Goal: Transaction & Acquisition: Download file/media

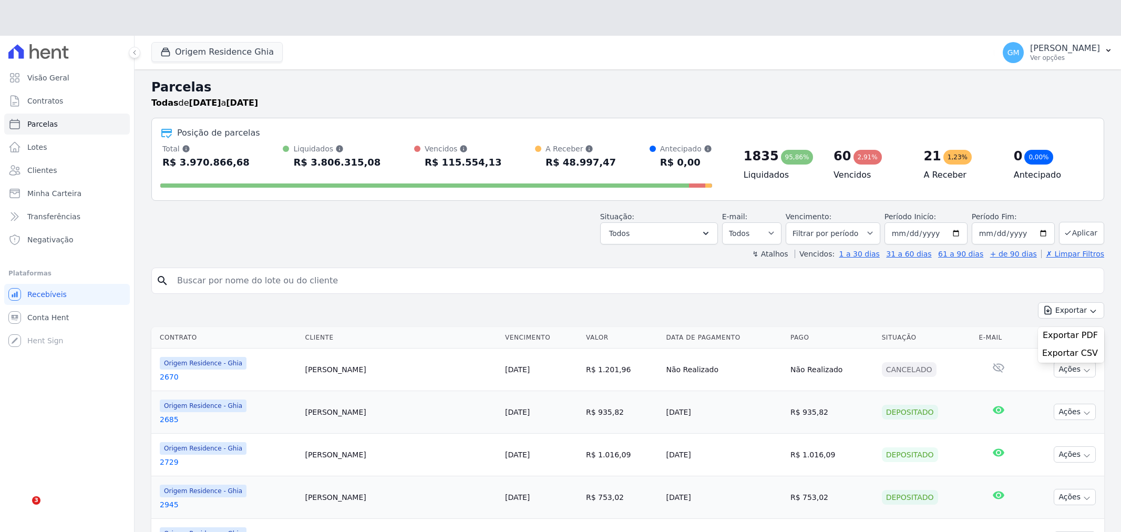
select select
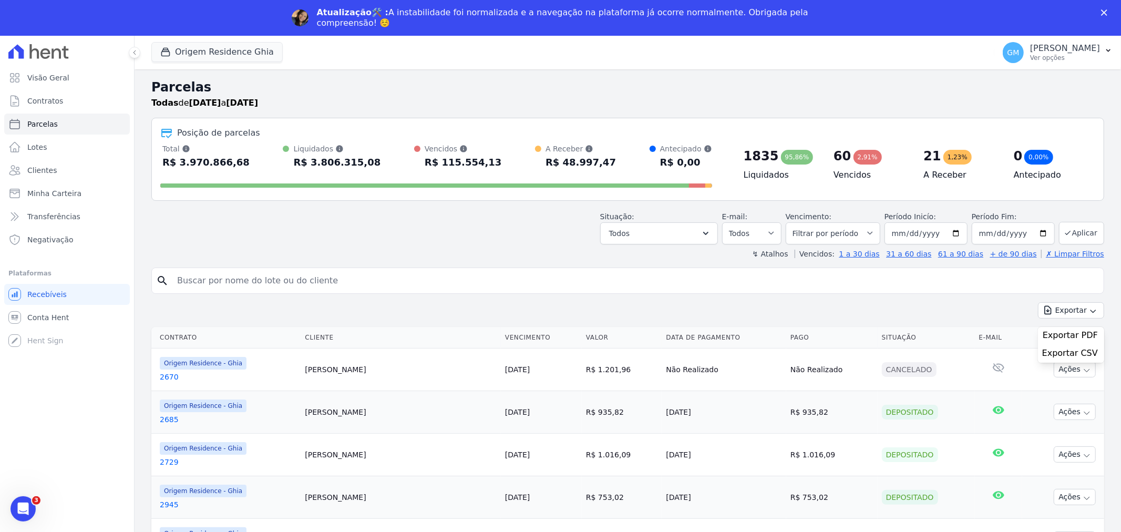
scroll to position [61, 0]
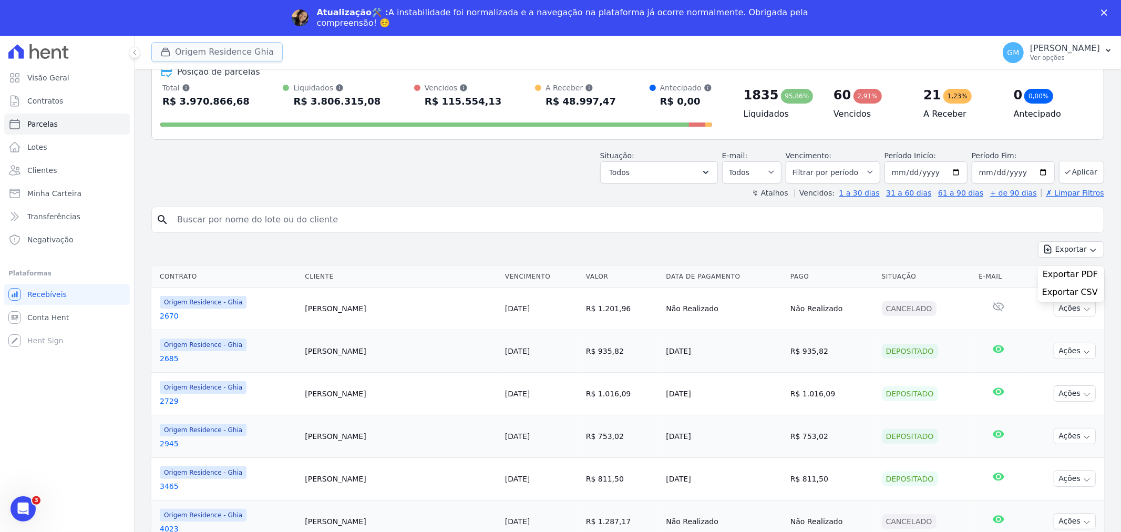
click at [240, 54] on button "Origem Residence Ghia" at bounding box center [216, 52] width 131 height 20
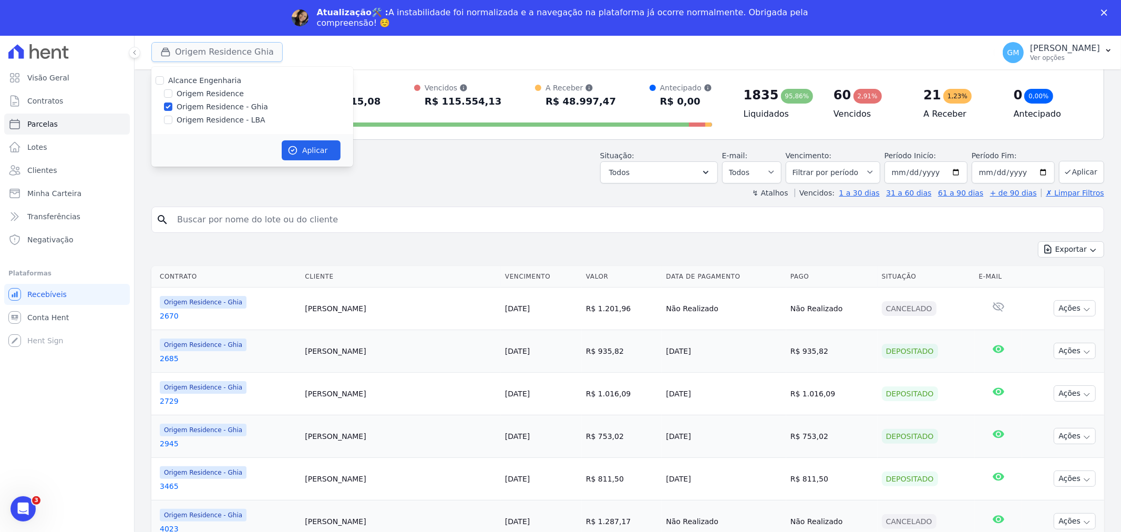
click at [239, 54] on button "Origem Residence Ghia" at bounding box center [216, 52] width 131 height 20
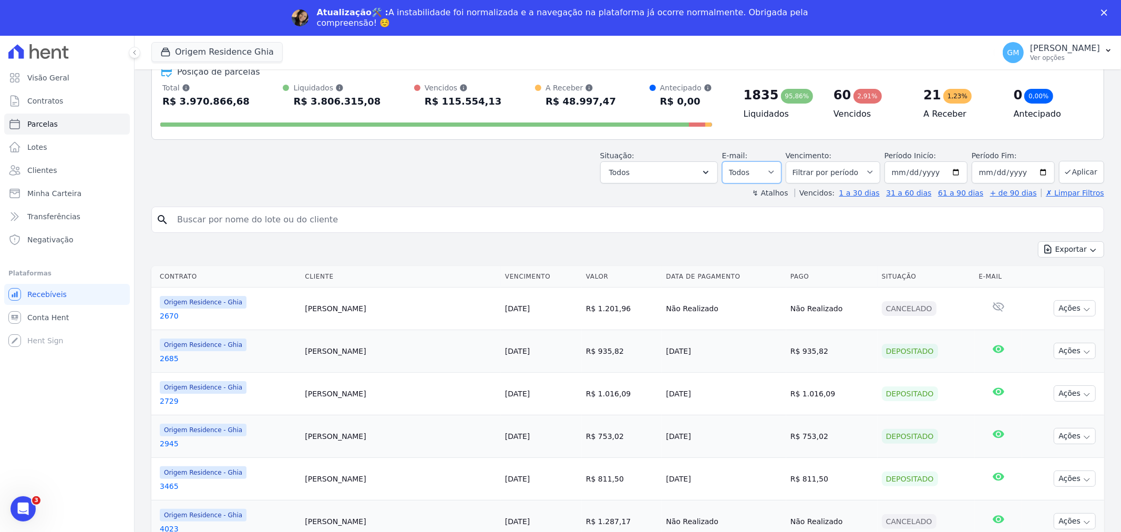
click at [764, 169] on select "Todos Lido Não-lido" at bounding box center [751, 172] width 59 height 22
click at [765, 169] on select "Todos Lido Não-lido" at bounding box center [751, 172] width 59 height 22
click at [819, 168] on select "[GEOGRAPHIC_DATA] por período ──────── Todos os meses Maio/2023 Junho/2023 Julh…" at bounding box center [833, 172] width 95 height 22
select select "all"
click at [792, 161] on select "[GEOGRAPHIC_DATA] por período ──────── Todos os meses Maio/2023 Junho/2023 Julh…" at bounding box center [833, 172] width 95 height 22
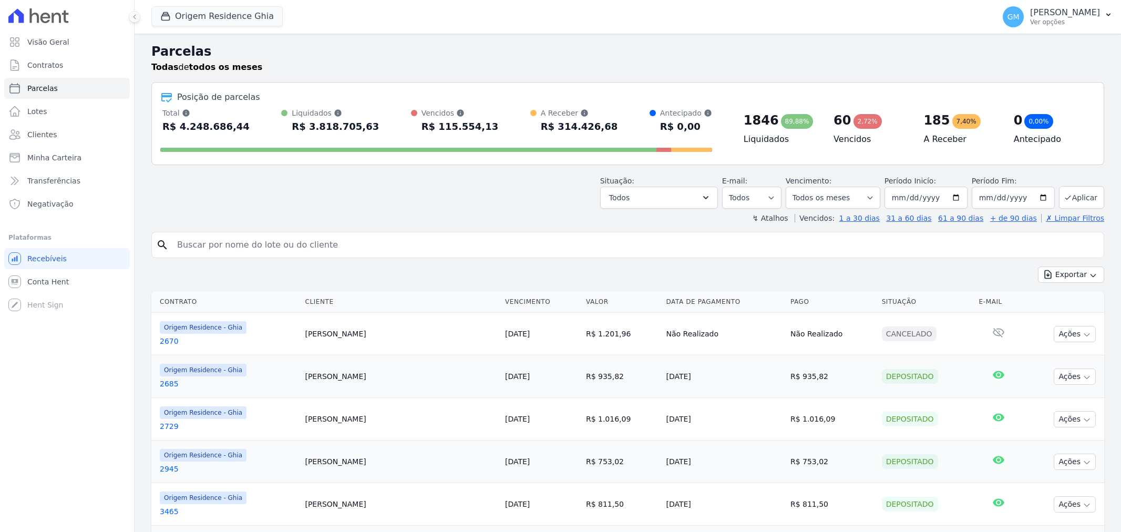
select select
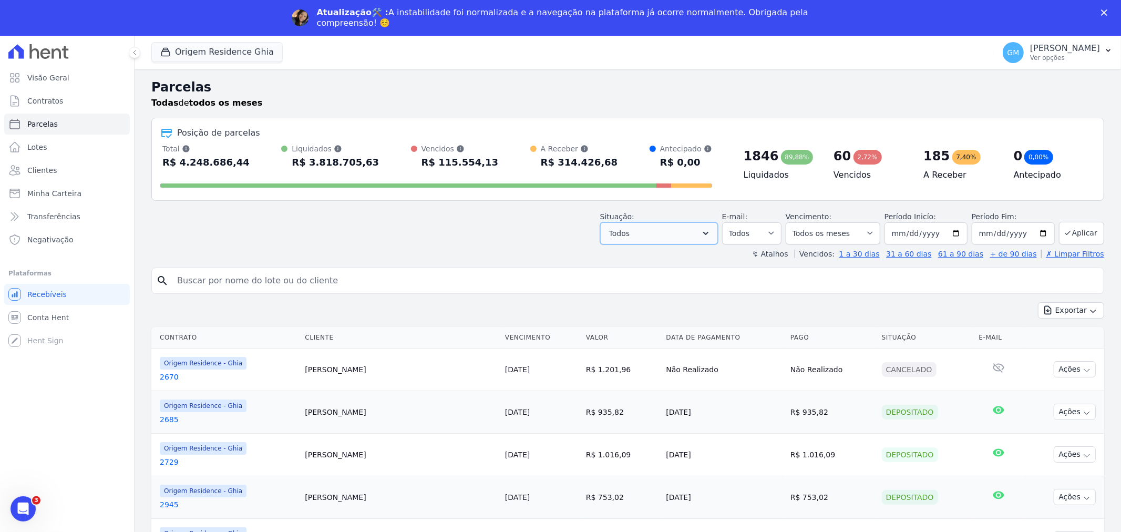
click at [689, 227] on button "Todos" at bounding box center [659, 233] width 118 height 22
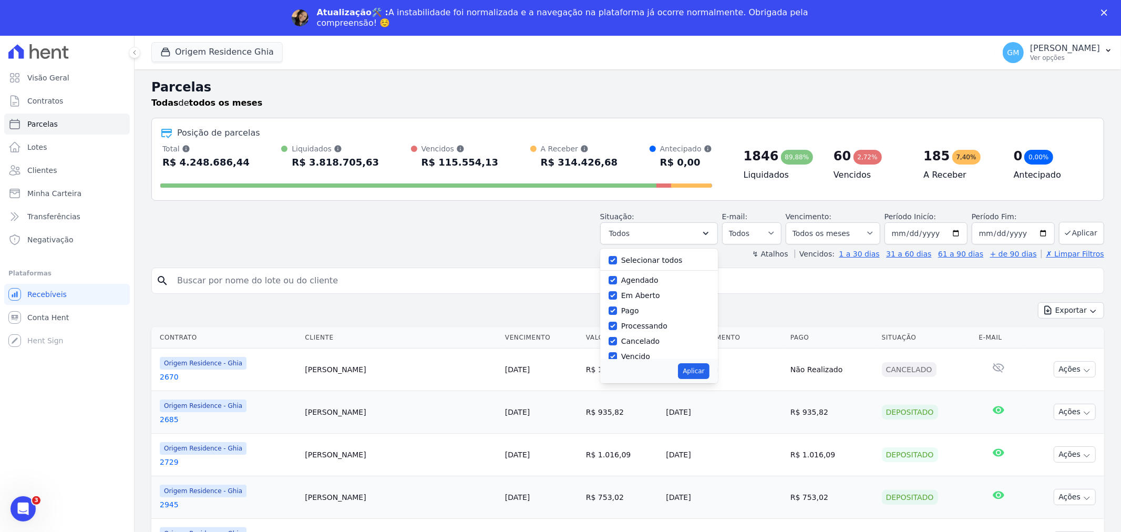
click at [664, 262] on label "Selecionar todos" at bounding box center [651, 260] width 61 height 8
click at [617, 262] on input "Selecionar todos" at bounding box center [612, 260] width 8 height 8
checkbox input "false"
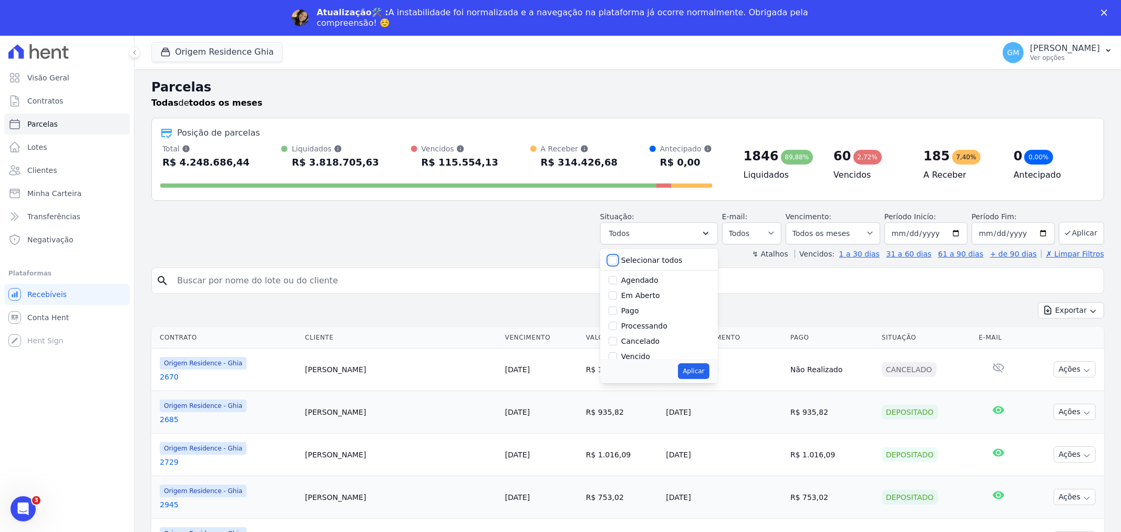
checkbox input "false"
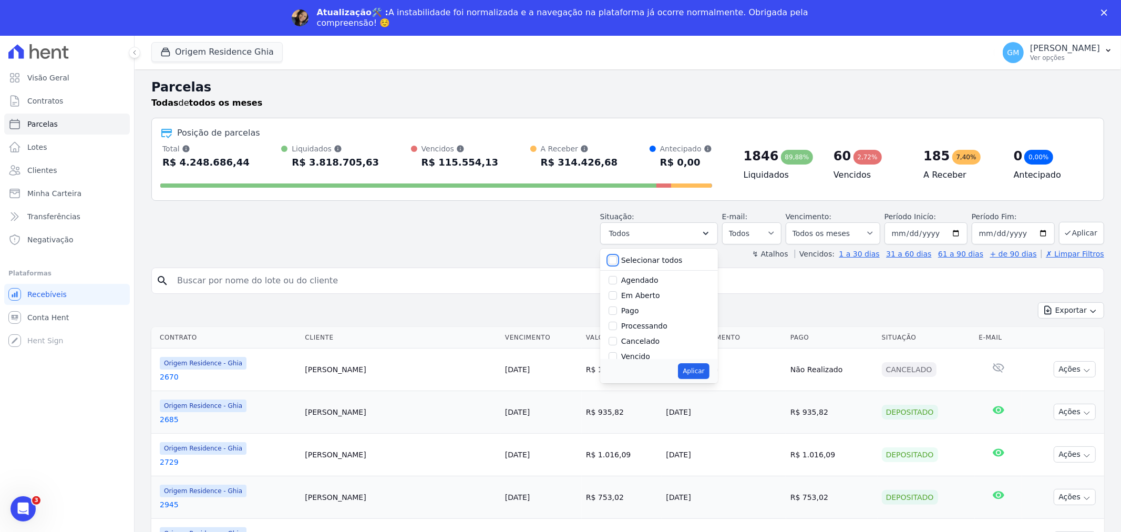
checkbox input "false"
click at [645, 291] on label "Em Aberto" at bounding box center [640, 295] width 39 height 8
click at [617, 291] on input "Em Aberto" at bounding box center [612, 295] width 8 height 8
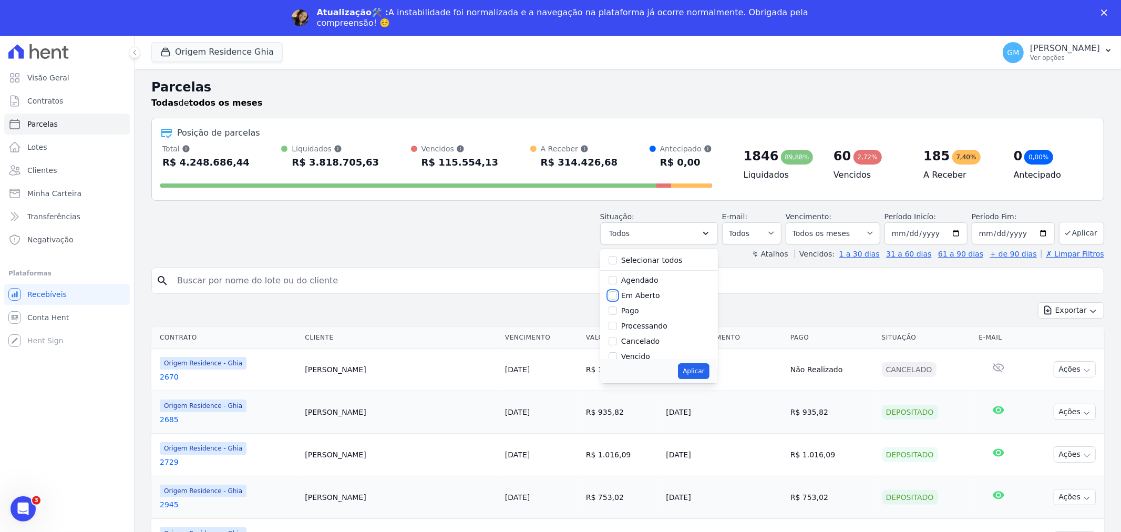
checkbox input "true"
click at [644, 277] on label "Agendado" at bounding box center [639, 280] width 37 height 8
click at [617, 277] on input "Agendado" at bounding box center [612, 280] width 8 height 8
checkbox input "true"
click at [705, 371] on button "Aplicar" at bounding box center [693, 371] width 31 height 16
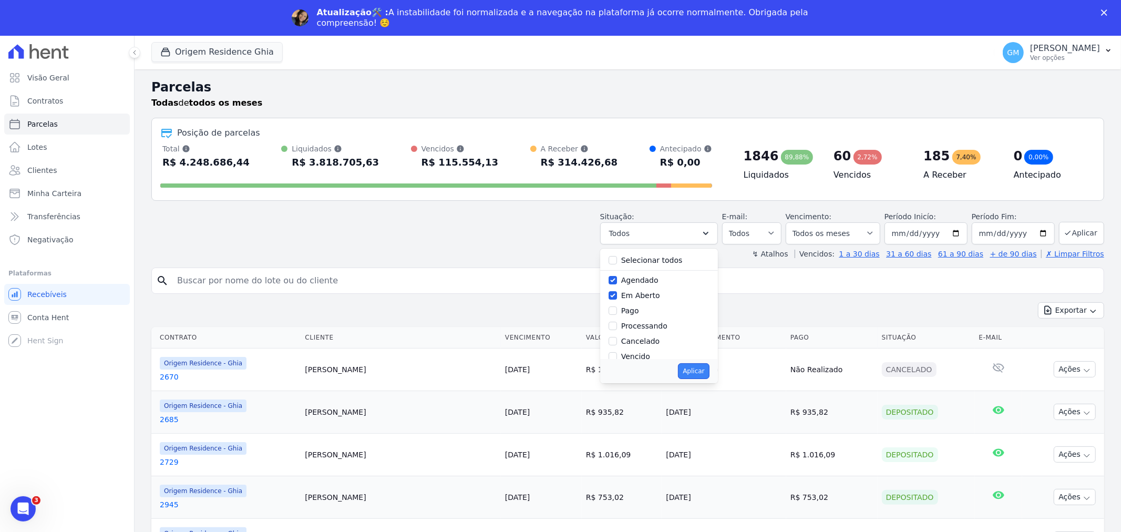
select select "scheduled"
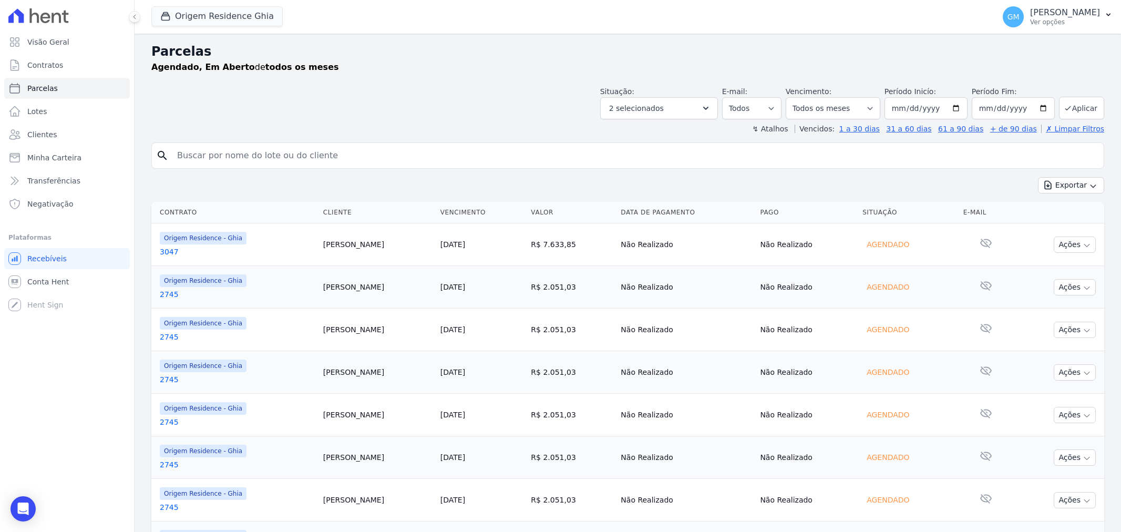
select select
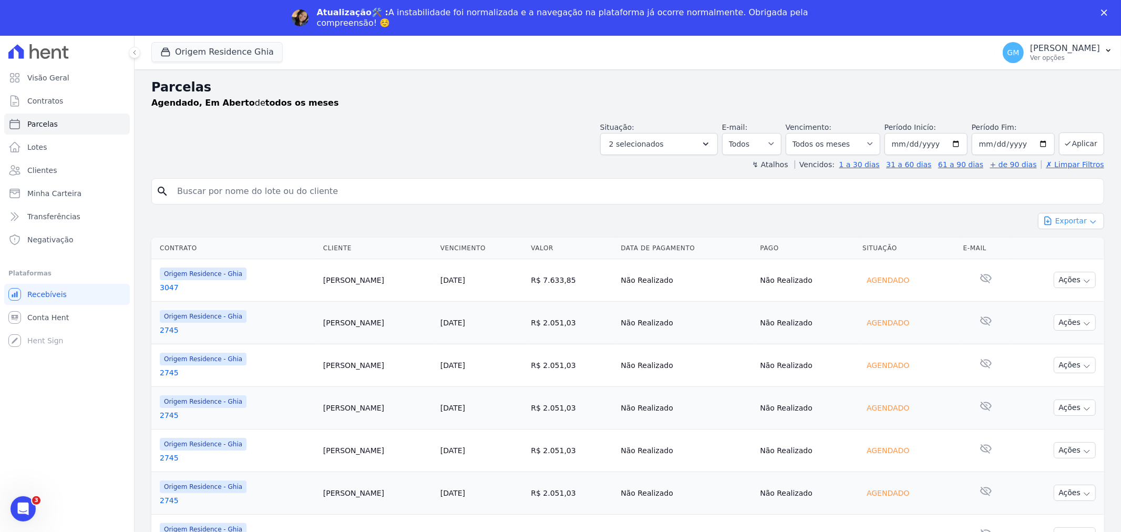
click at [1069, 220] on button "Exportar" at bounding box center [1071, 221] width 66 height 16
click at [1031, 144] on input "2025-09-15" at bounding box center [1013, 144] width 83 height 22
click at [750, 168] on div "↯ Atalhos Vencidos: 1 a 30 dias 31 a 60 dias 61 a 90 dias + de 90 dias ✗ Limpar…" at bounding box center [627, 164] width 953 height 11
click at [1060, 224] on button "Exportar" at bounding box center [1071, 221] width 66 height 16
click at [1064, 260] on span "Exportar CSV" at bounding box center [1070, 264] width 56 height 11
